Goal: Task Accomplishment & Management: Manage account settings

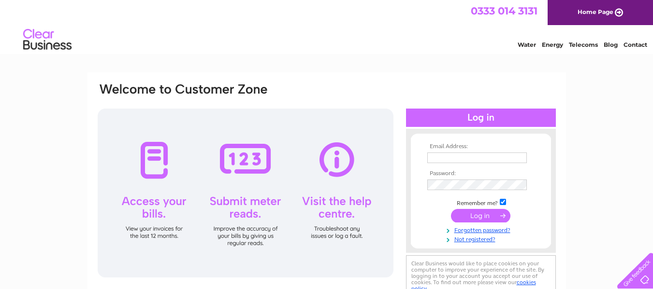
type input "gk@longdencook.com"
click at [477, 214] on input "submit" at bounding box center [480, 216] width 59 height 14
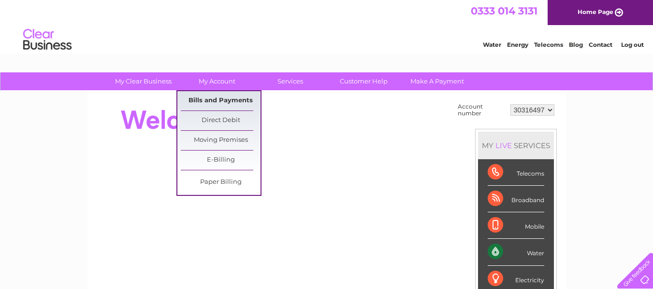
click at [213, 100] on link "Bills and Payments" at bounding box center [221, 100] width 80 height 19
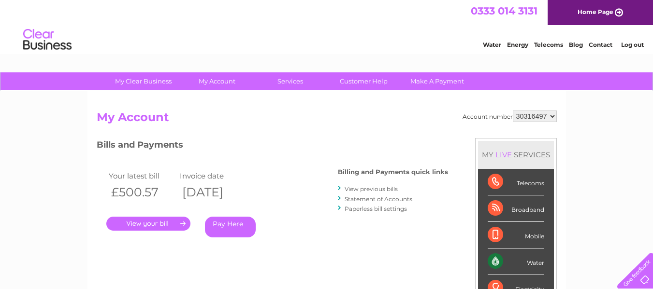
click at [149, 220] on link "." at bounding box center [148, 224] width 84 height 14
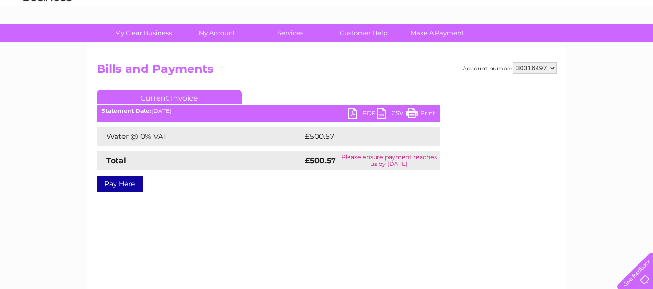
scroll to position [97, 0]
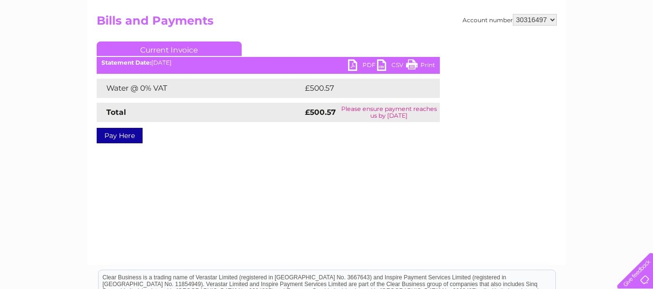
click at [365, 63] on link "PDF" at bounding box center [362, 66] width 29 height 14
